Goal: Transaction & Acquisition: Purchase product/service

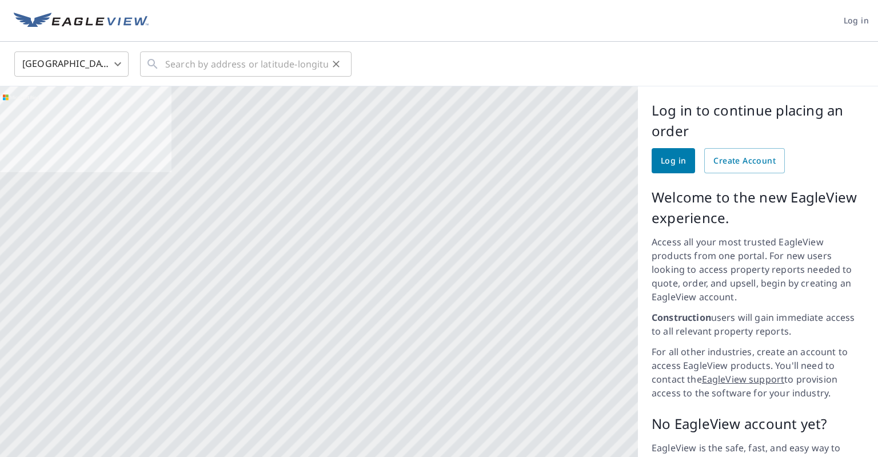
click at [338, 65] on icon "Clear" at bounding box center [335, 63] width 11 height 11
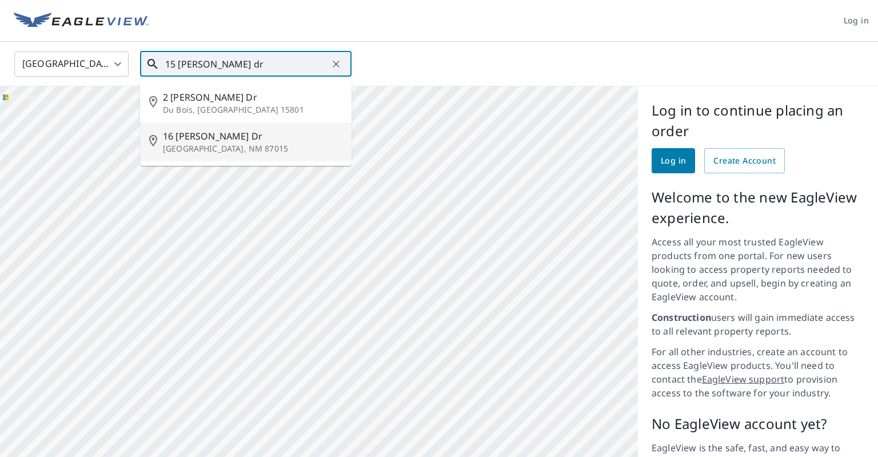
click at [259, 137] on span "16 Tom Mix Dr" at bounding box center [252, 136] width 179 height 14
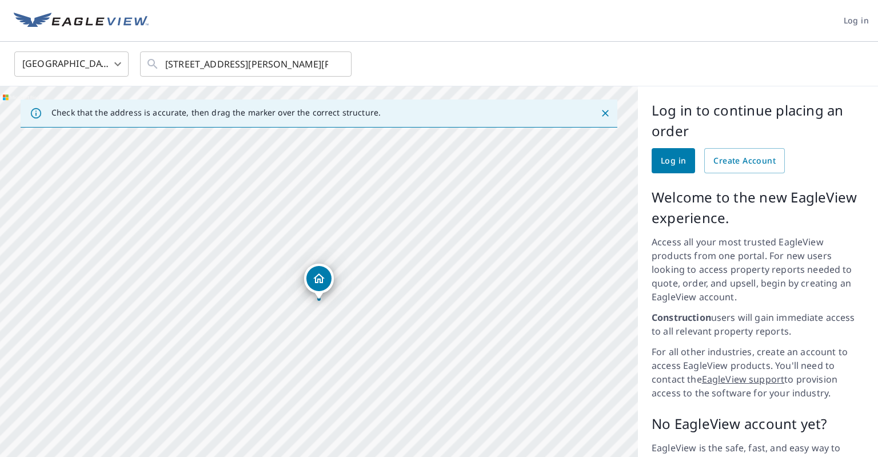
click at [316, 278] on icon "Dropped pin, building 1, Residential property, 16 Tom Mix Dr Edgewood, NM 87015" at bounding box center [318, 278] width 11 height 10
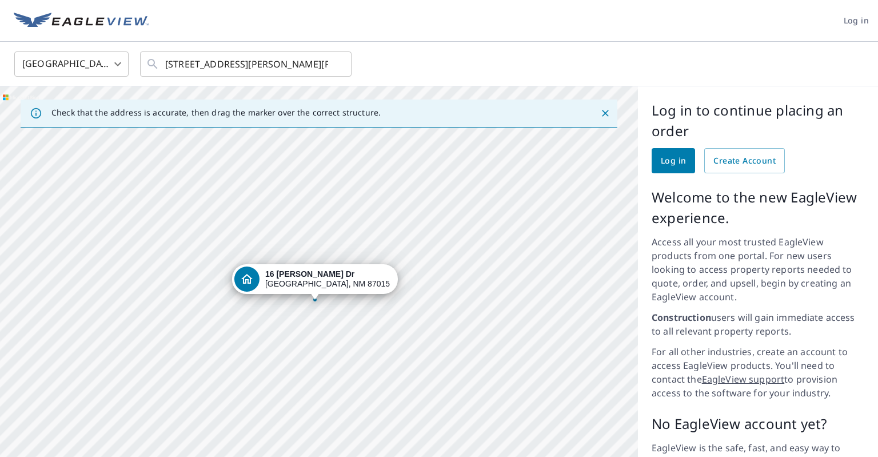
click at [224, 375] on div "16 Tom Mix Dr Edgewood, NM 87015" at bounding box center [319, 307] width 638 height 443
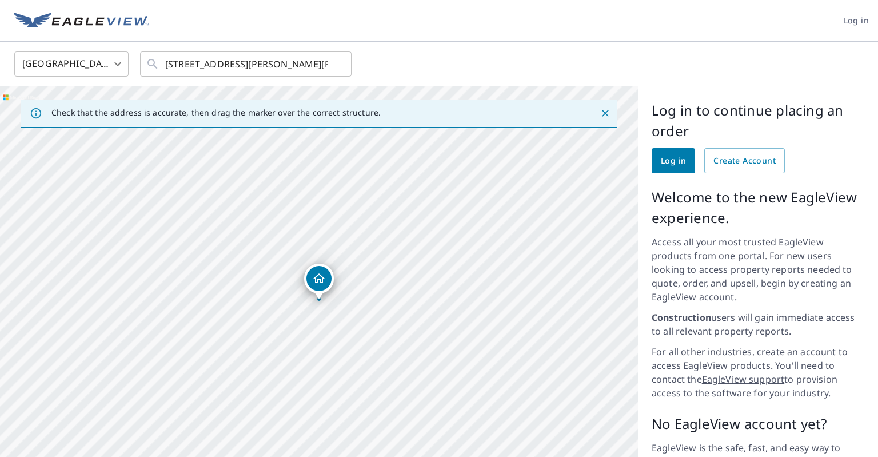
click at [229, 375] on div "16 Tom Mix Dr Edgewood, NM 87015" at bounding box center [319, 307] width 638 height 443
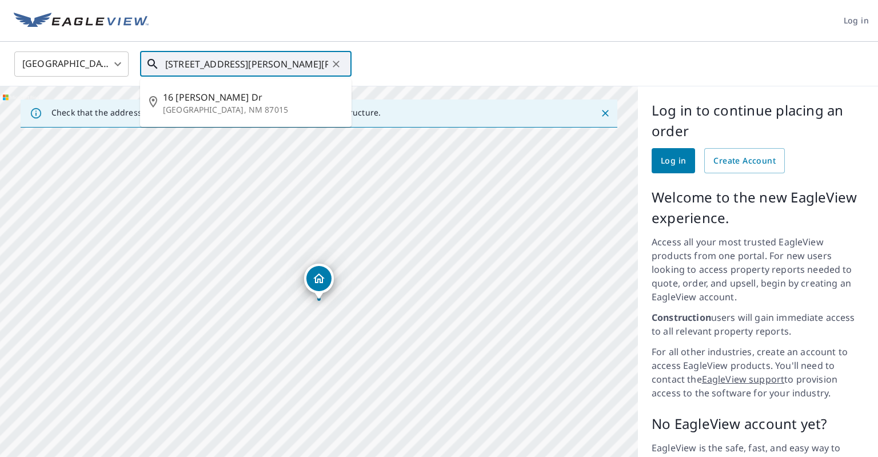
click at [173, 65] on input "16 Tom Mix Dr Edgewood, NM 87015" at bounding box center [246, 64] width 163 height 32
type input "15 Tom Mix Dr Edgewood, NM 87015"
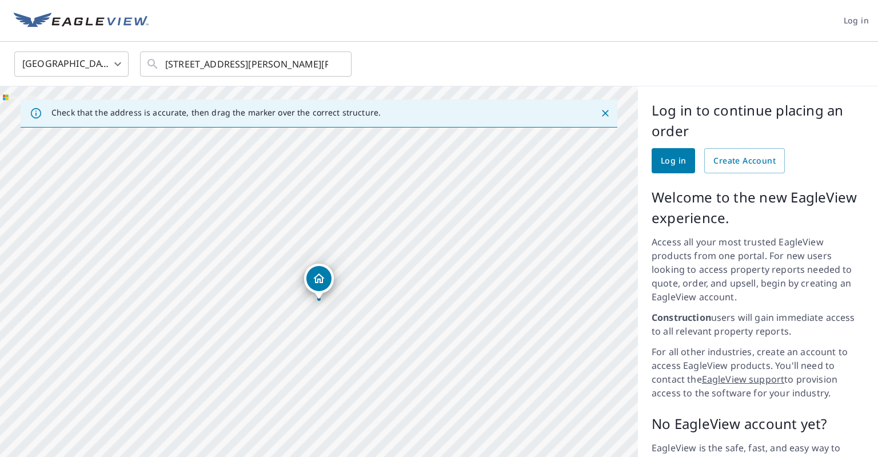
click at [669, 160] on span "Log in" at bounding box center [673, 161] width 25 height 14
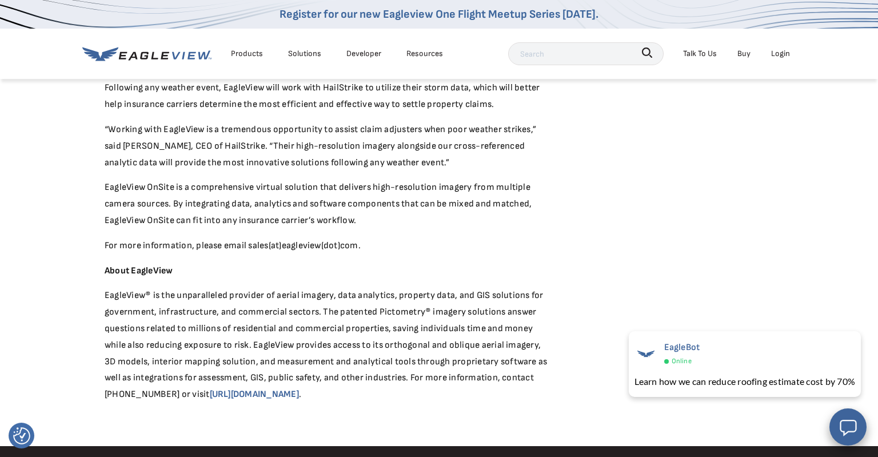
scroll to position [578, 0]
